Goal: Obtain resource: Obtain resource

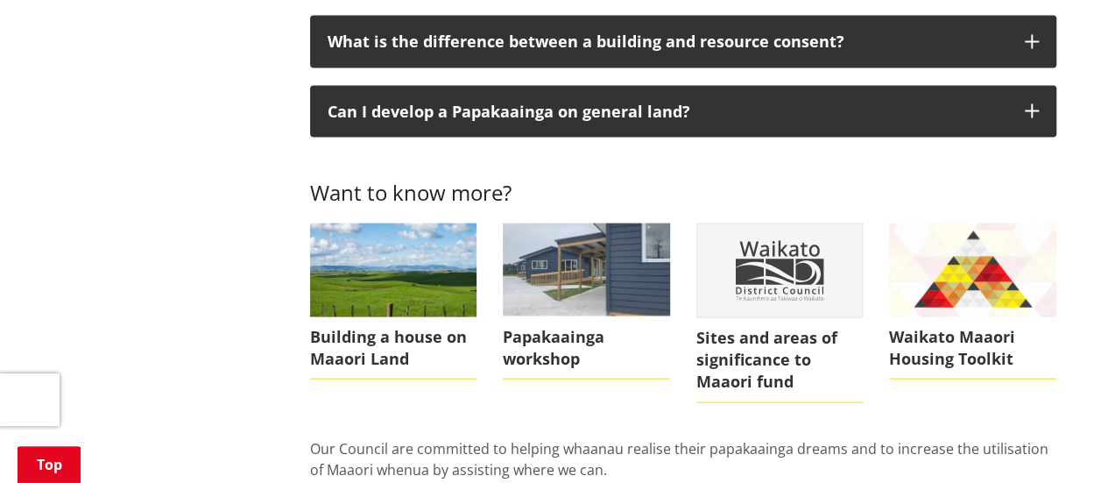
scroll to position [1656, 0]
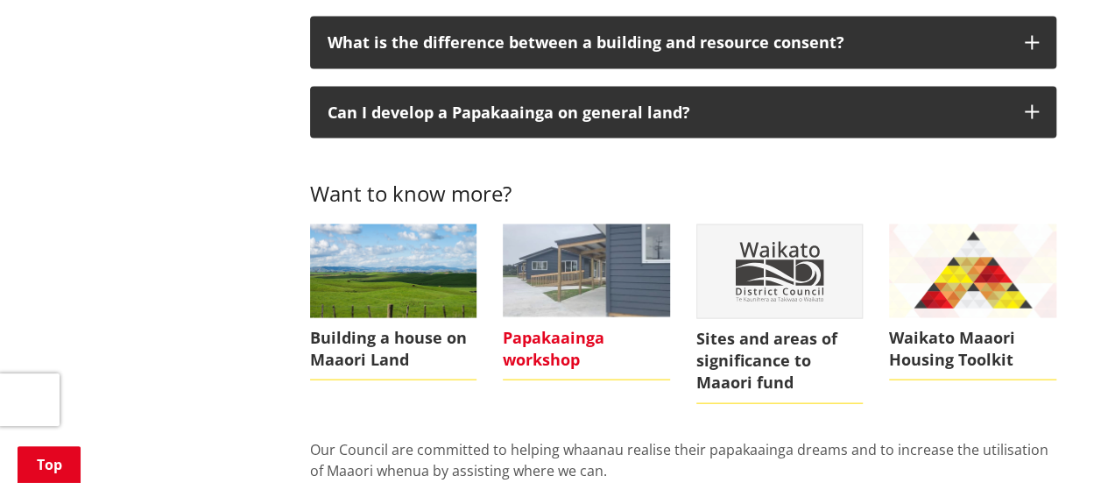
click at [547, 317] on span "Papakaainga workshop" at bounding box center [586, 348] width 167 height 62
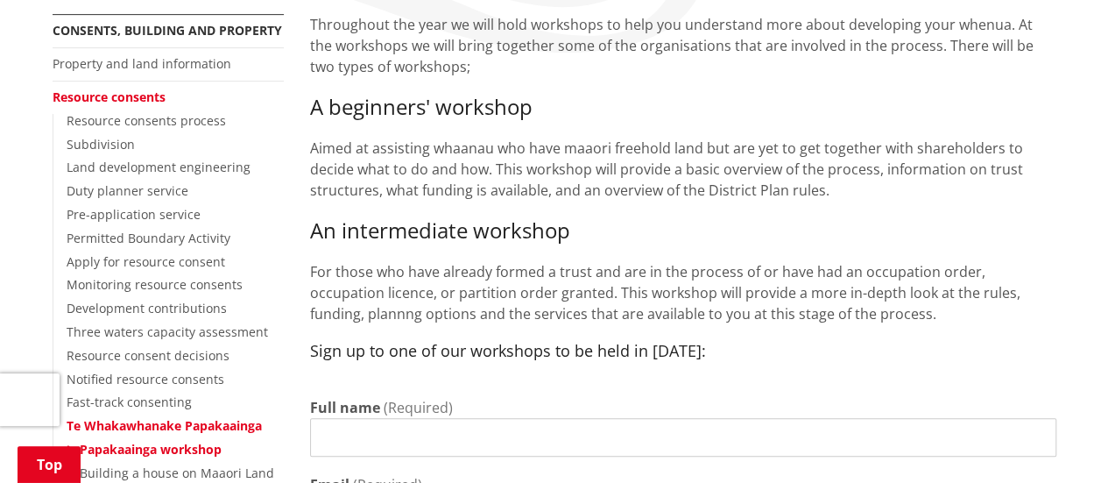
scroll to position [392, 0]
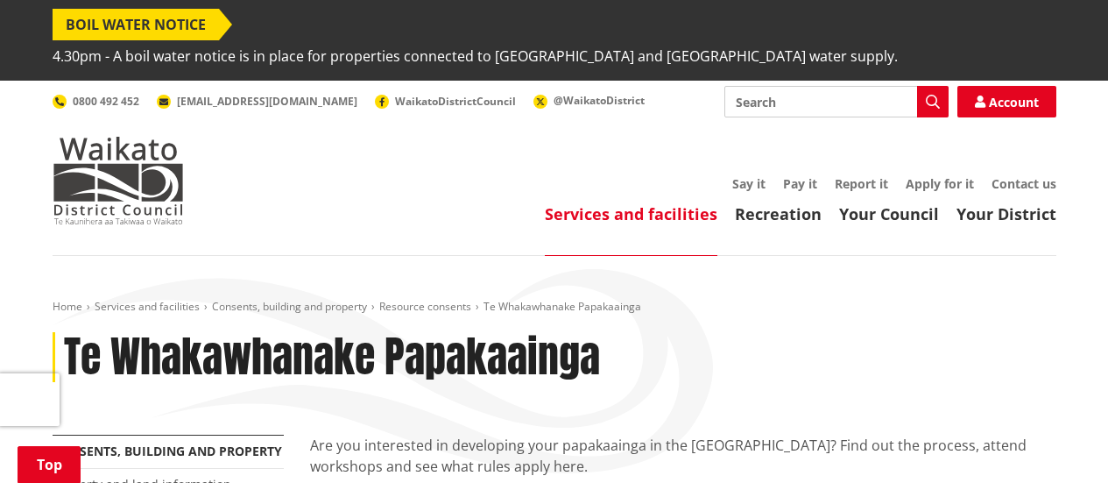
scroll to position [1656, 0]
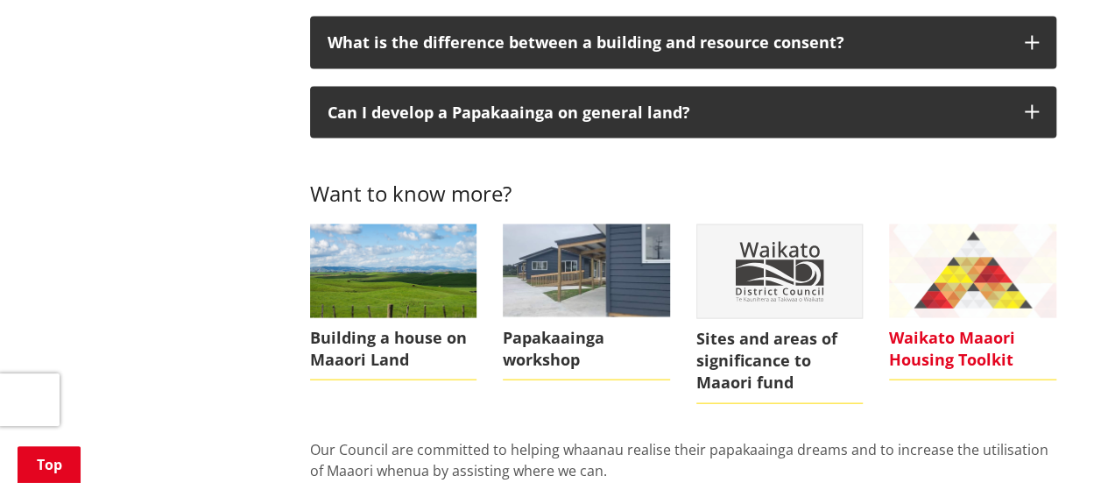
click at [967, 267] on img at bounding box center [972, 270] width 167 height 94
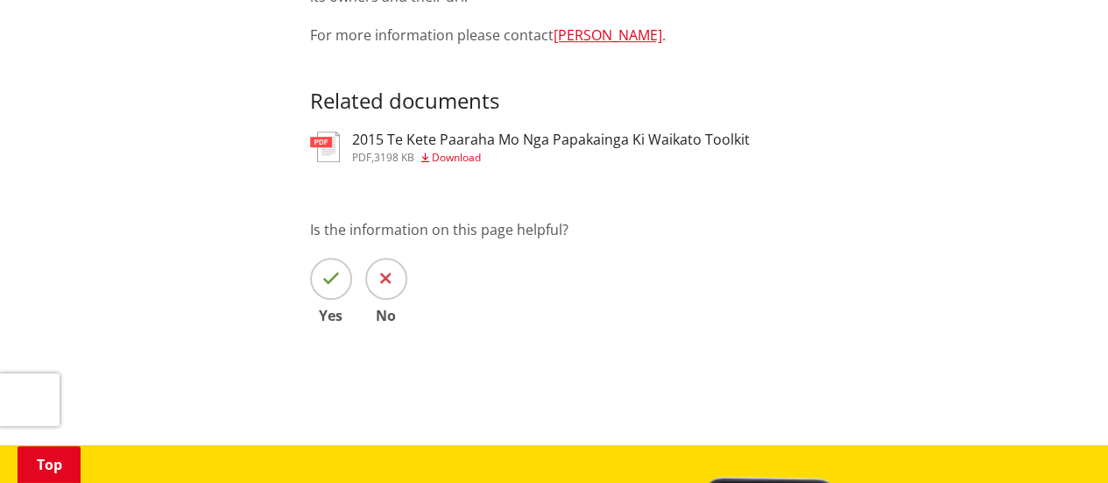
scroll to position [553, 0]
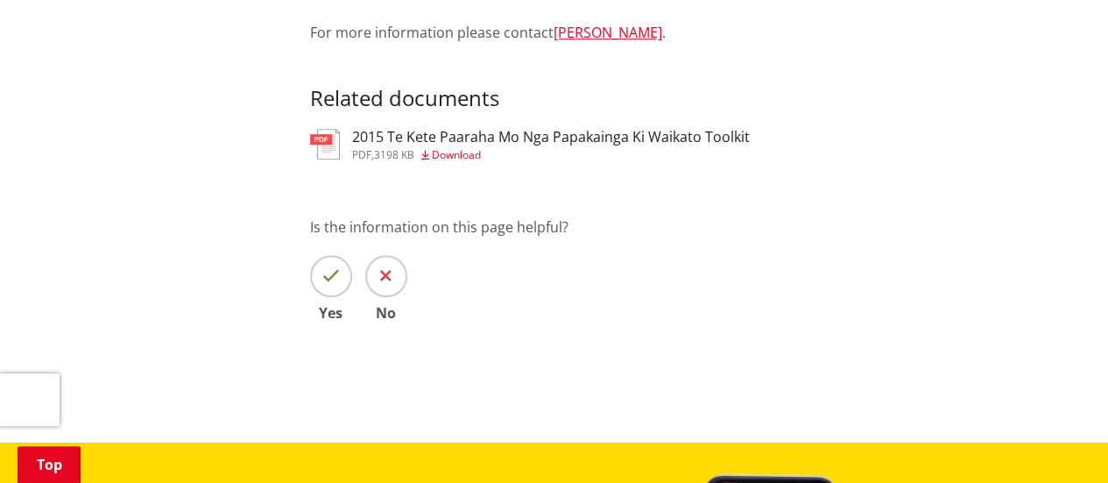
click at [389, 147] on span "3198 KB" at bounding box center [394, 154] width 40 height 15
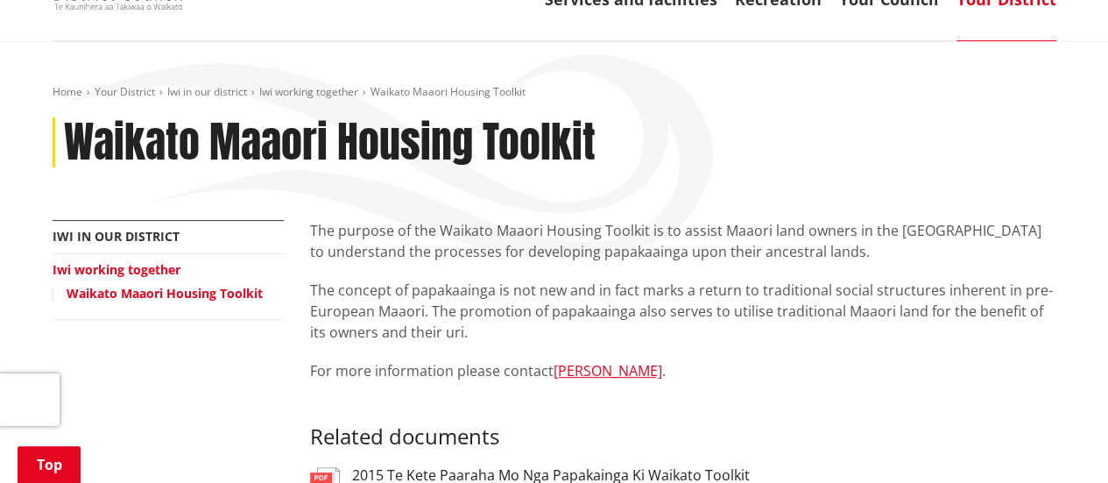
scroll to position [215, 0]
click at [129, 260] on link "Iwi working together" at bounding box center [117, 268] width 128 height 17
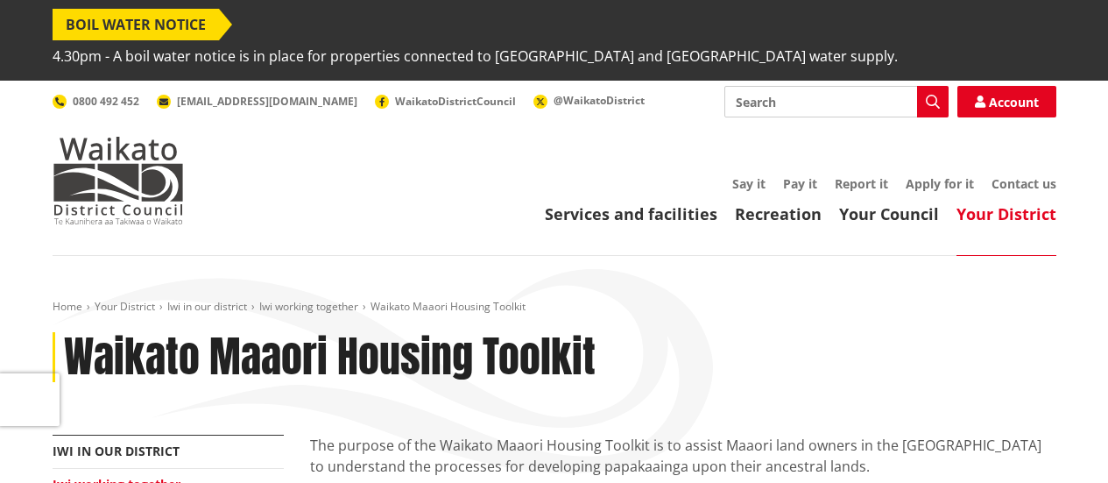
scroll to position [215, 0]
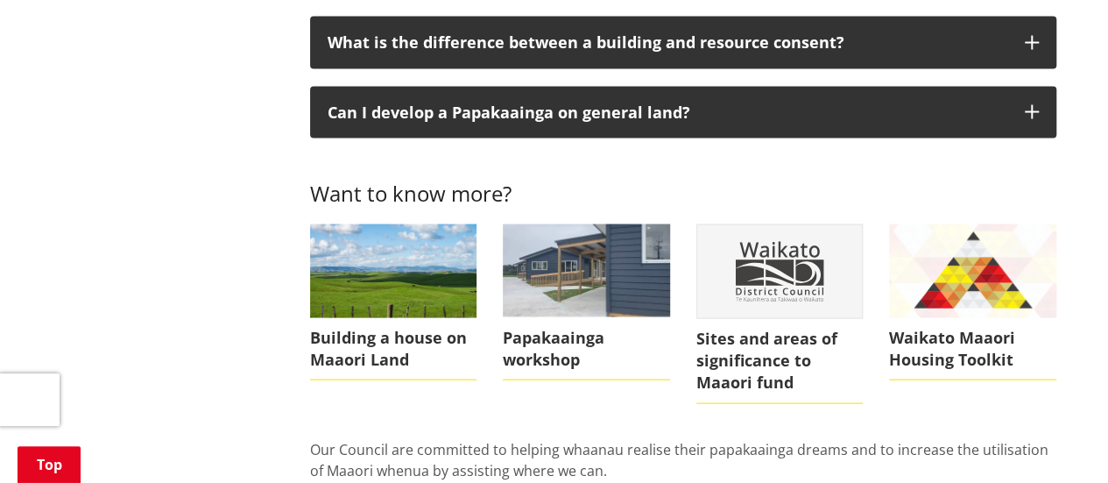
scroll to position [1477, 0]
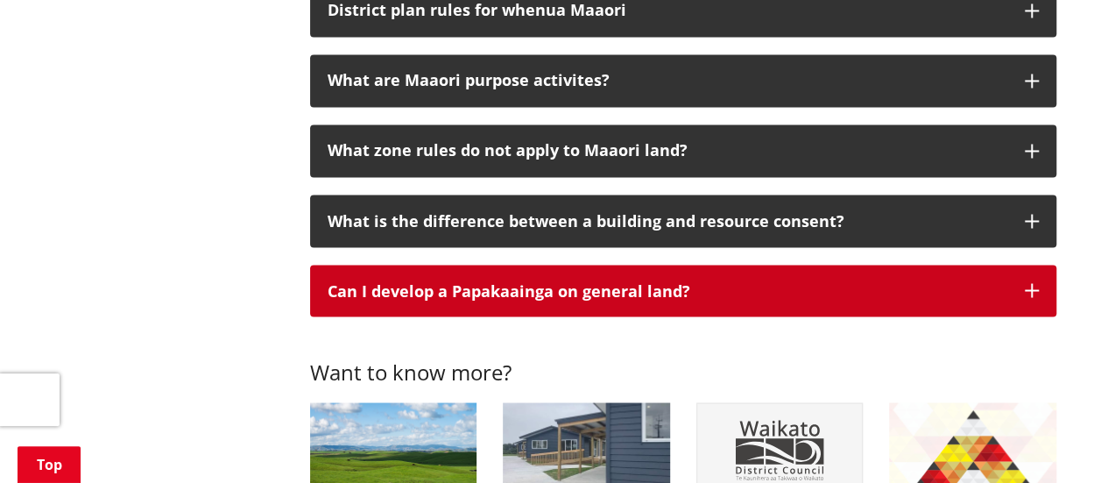
click at [1022, 265] on button "Can I develop a Papakaainga on general land?" at bounding box center [683, 291] width 746 height 53
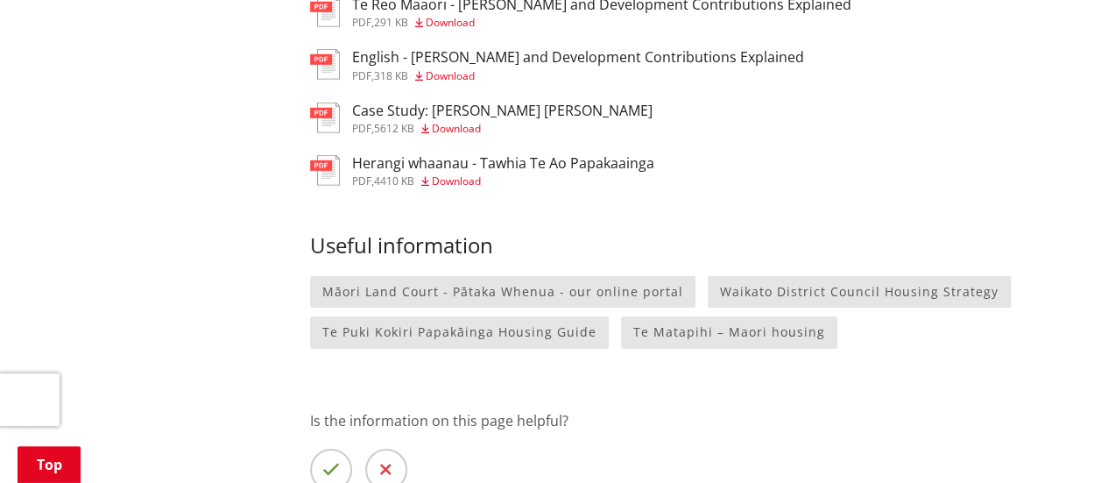
scroll to position [2674, 0]
click at [410, 154] on h3 "Herangi whaanau - Tawhia Te Ao Papakaainga" at bounding box center [503, 162] width 302 height 17
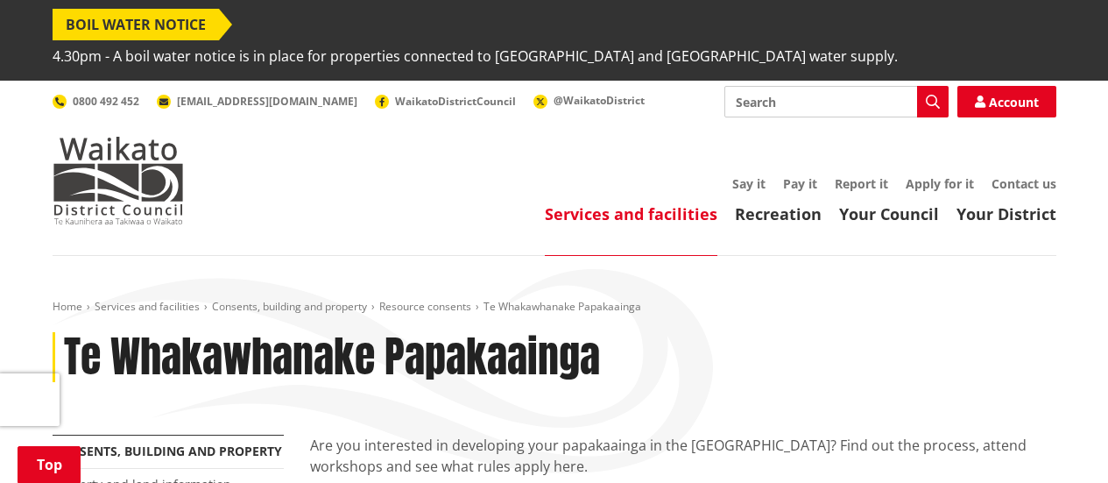
scroll to position [2302, 0]
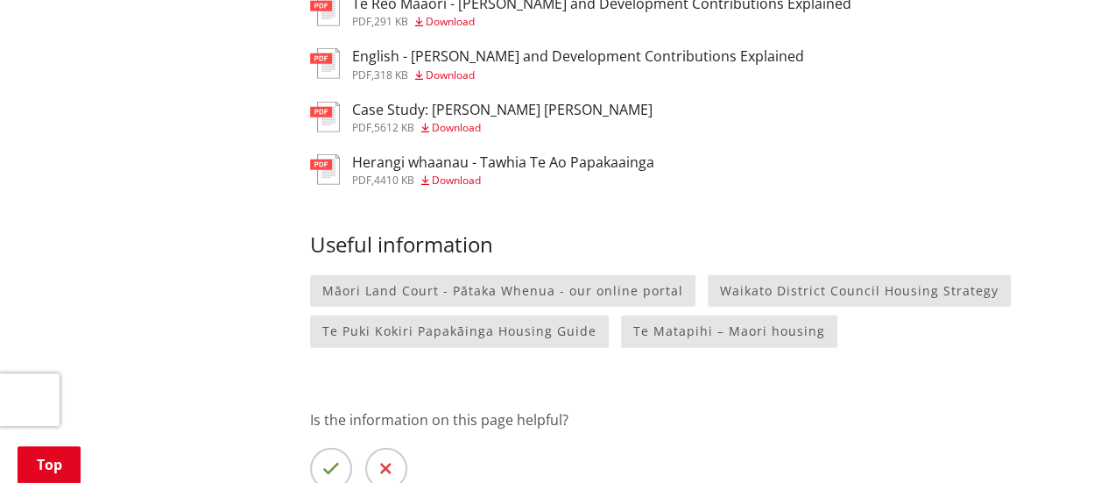
click at [468, 120] on span "Download" at bounding box center [456, 127] width 49 height 15
